Goal: Navigation & Orientation: Find specific page/section

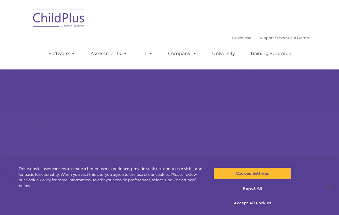
select select "MEDIUM"
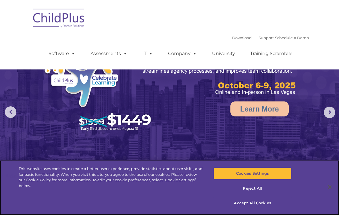
click at [257, 204] on button "Accept All Cookies" at bounding box center [253, 203] width 78 height 12
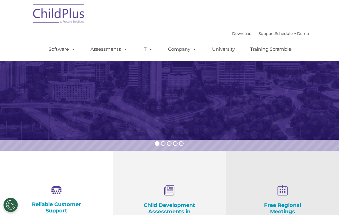
scroll to position [74, 0]
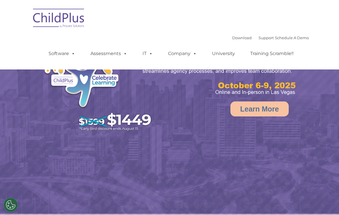
select select "MEDIUM"
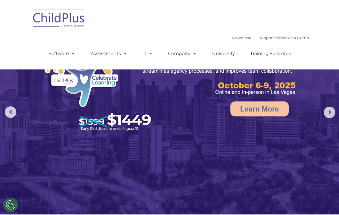
click at [331, 111] on rs-arrow at bounding box center [330, 112] width 12 height 12
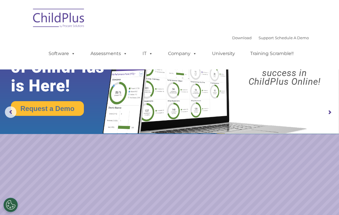
click at [58, 55] on link "Software" at bounding box center [62, 54] width 38 height 12
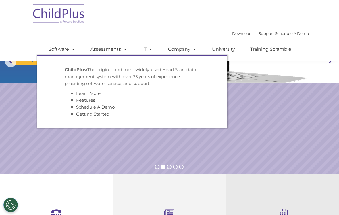
scroll to position [50, 0]
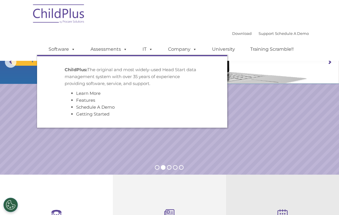
click at [320, 120] on rs-slide "Request a Demo The Future of ChildPlus is Here! Boost your productivity and str…" at bounding box center [169, 62] width 339 height 224
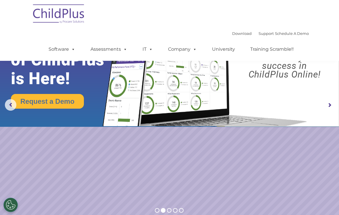
scroll to position [0, 0]
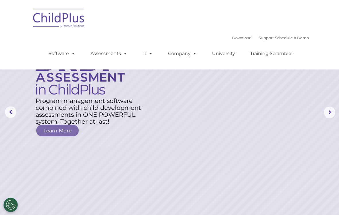
click at [233, 38] on link "Download" at bounding box center [242, 37] width 20 height 5
